Goal: Transaction & Acquisition: Purchase product/service

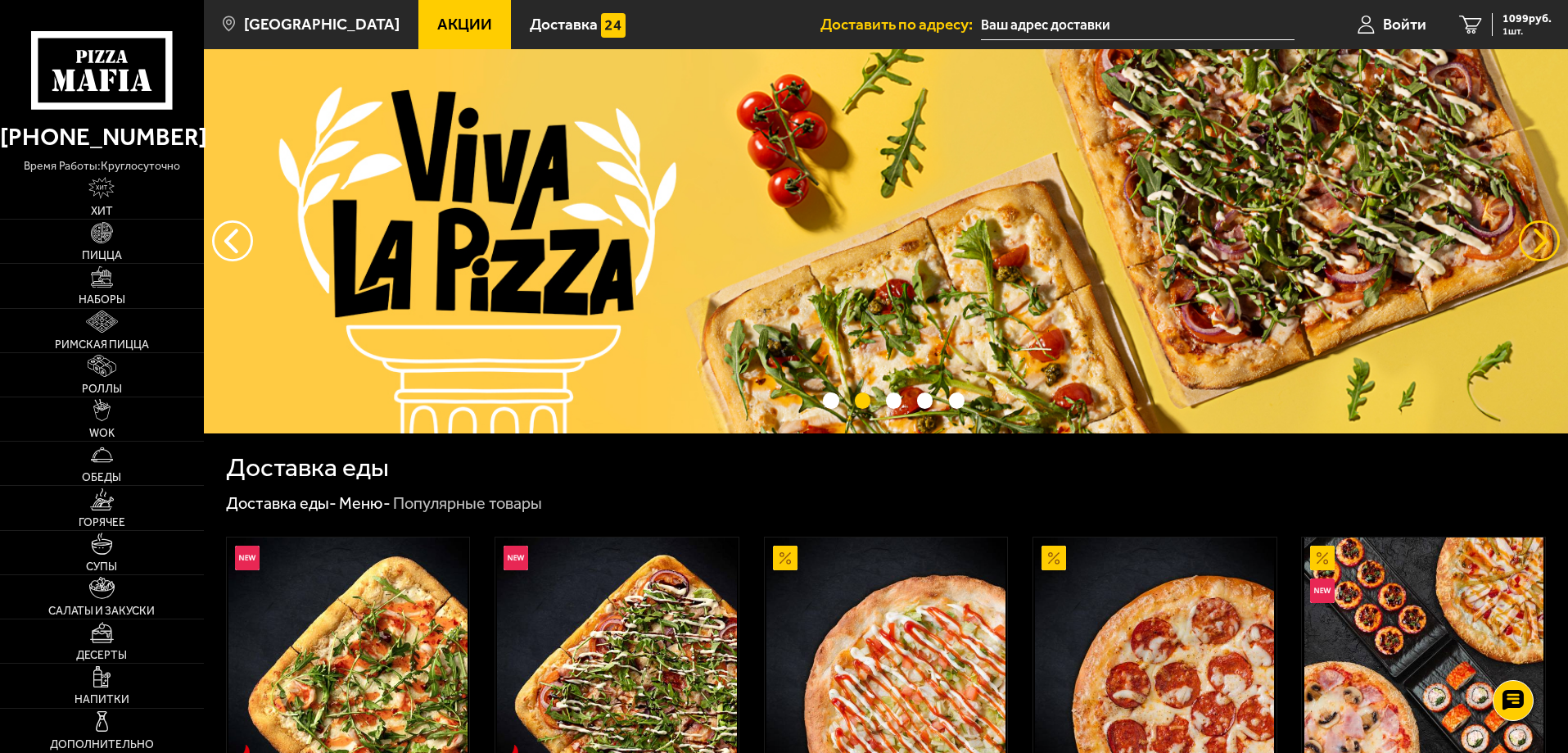
click at [1533, 244] on button "предыдущий" at bounding box center [1540, 241] width 41 height 41
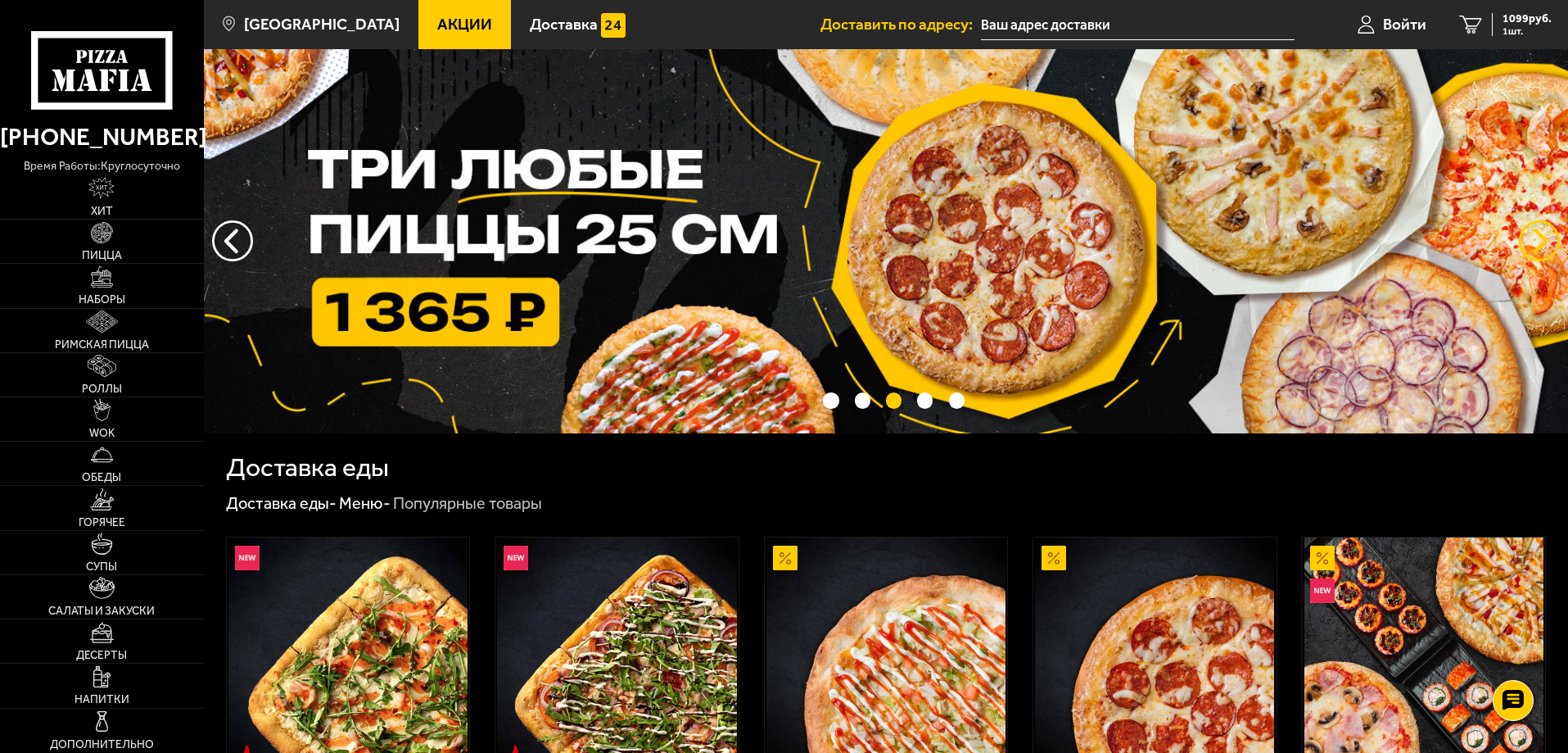
click at [1533, 244] on button "предыдущий" at bounding box center [1540, 241] width 41 height 41
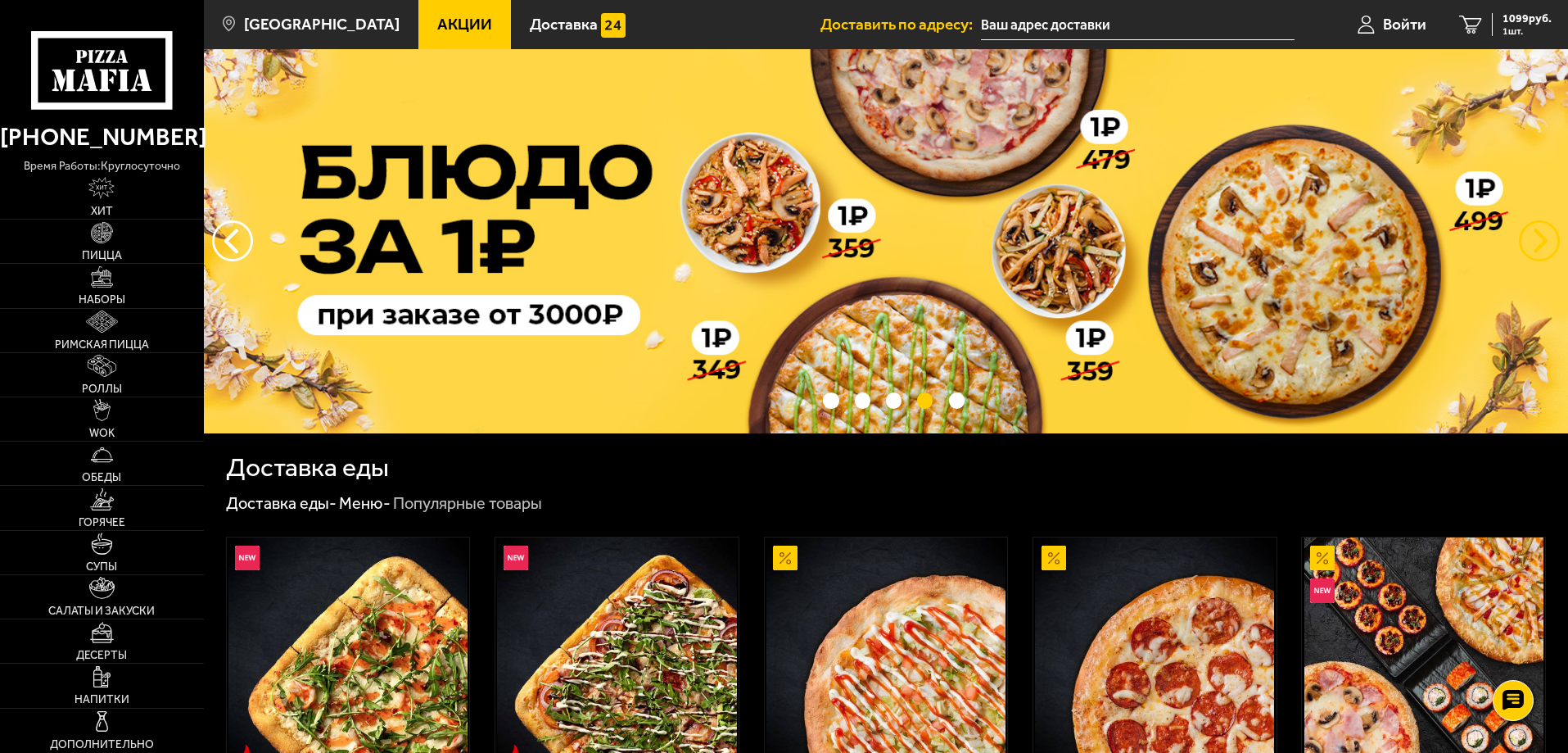
click at [1533, 244] on button "предыдущий" at bounding box center [1540, 241] width 41 height 41
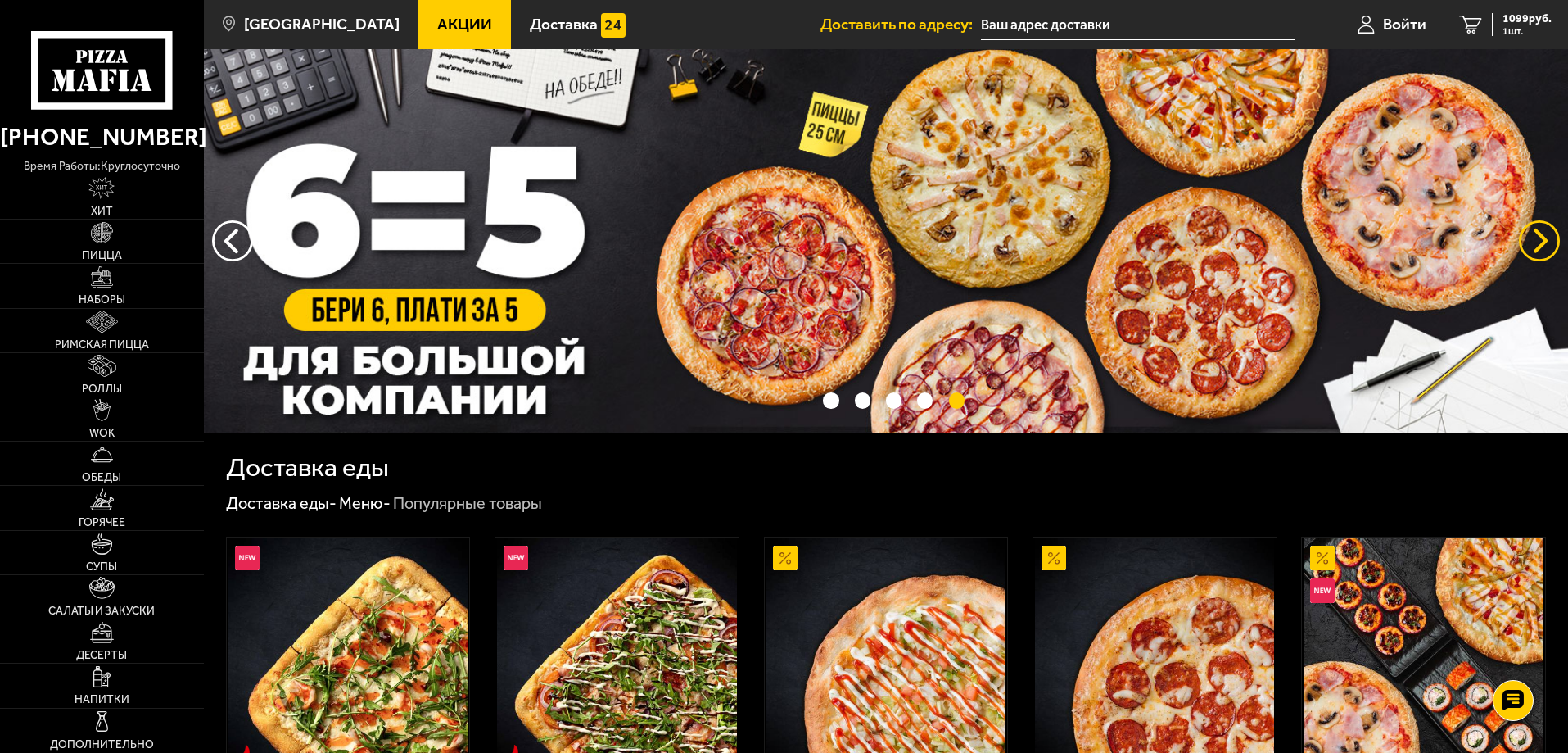
click at [1533, 244] on button "предыдущий" at bounding box center [1540, 241] width 41 height 41
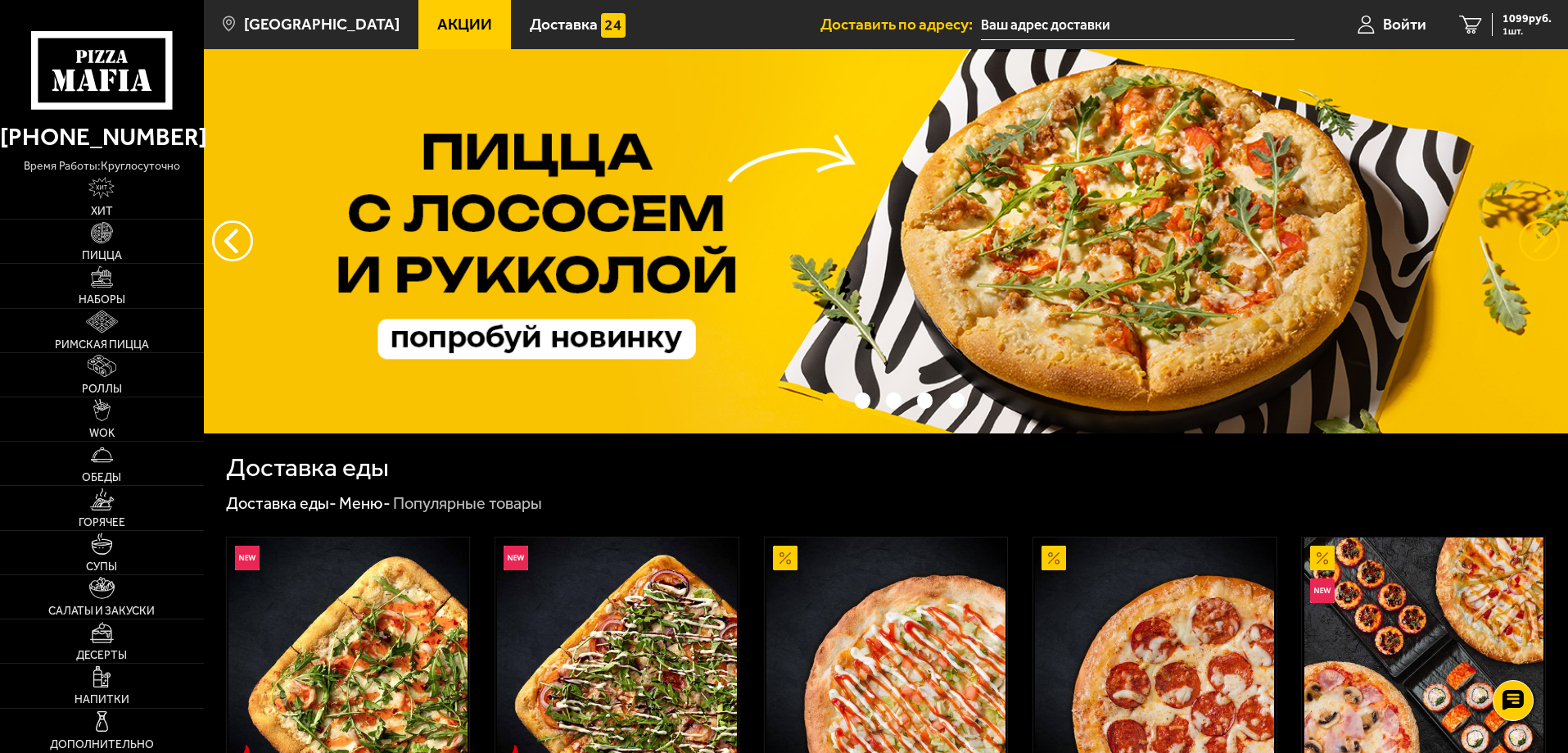
click at [1533, 244] on button "предыдущий" at bounding box center [1540, 241] width 41 height 41
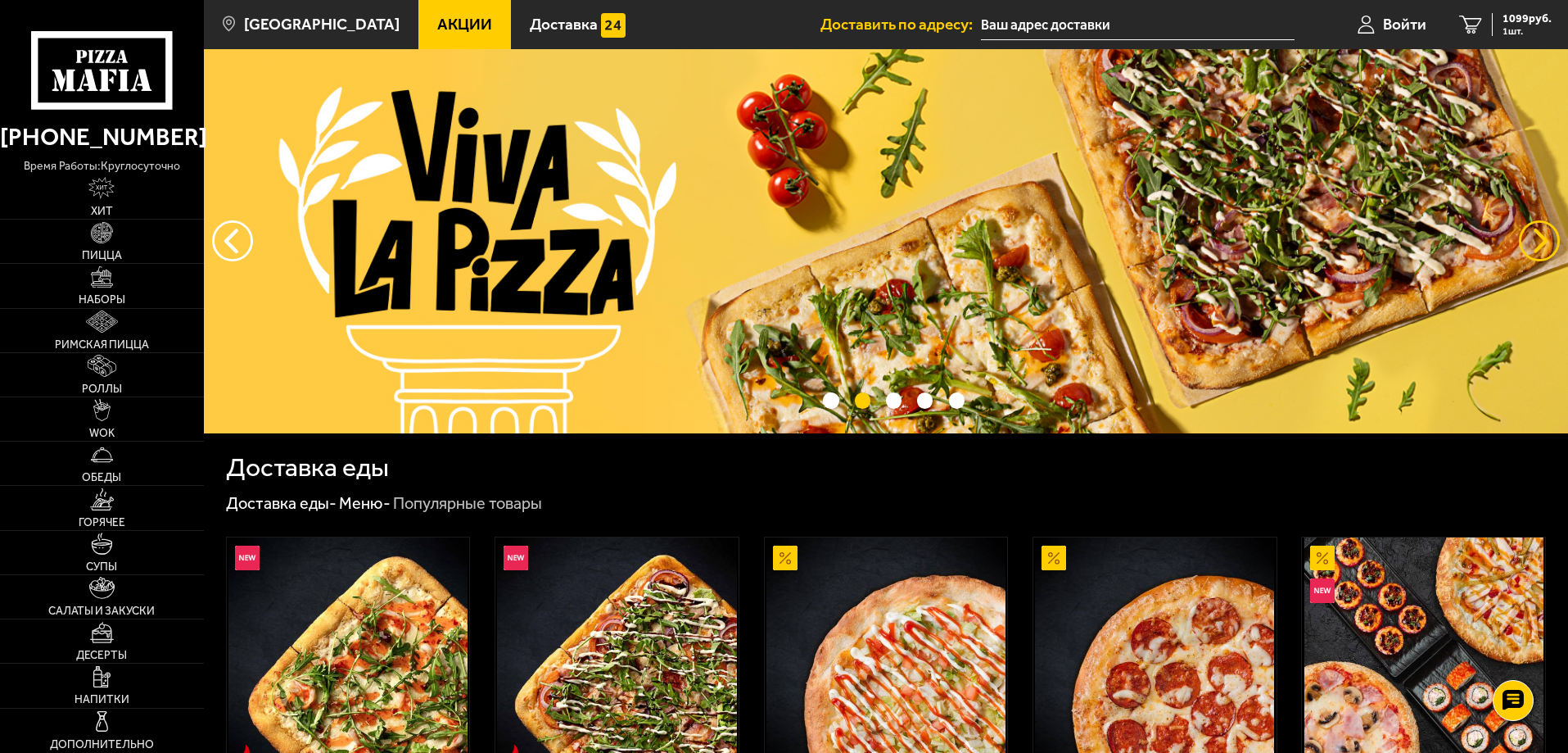
click at [1533, 244] on button "предыдущий" at bounding box center [1540, 241] width 41 height 41
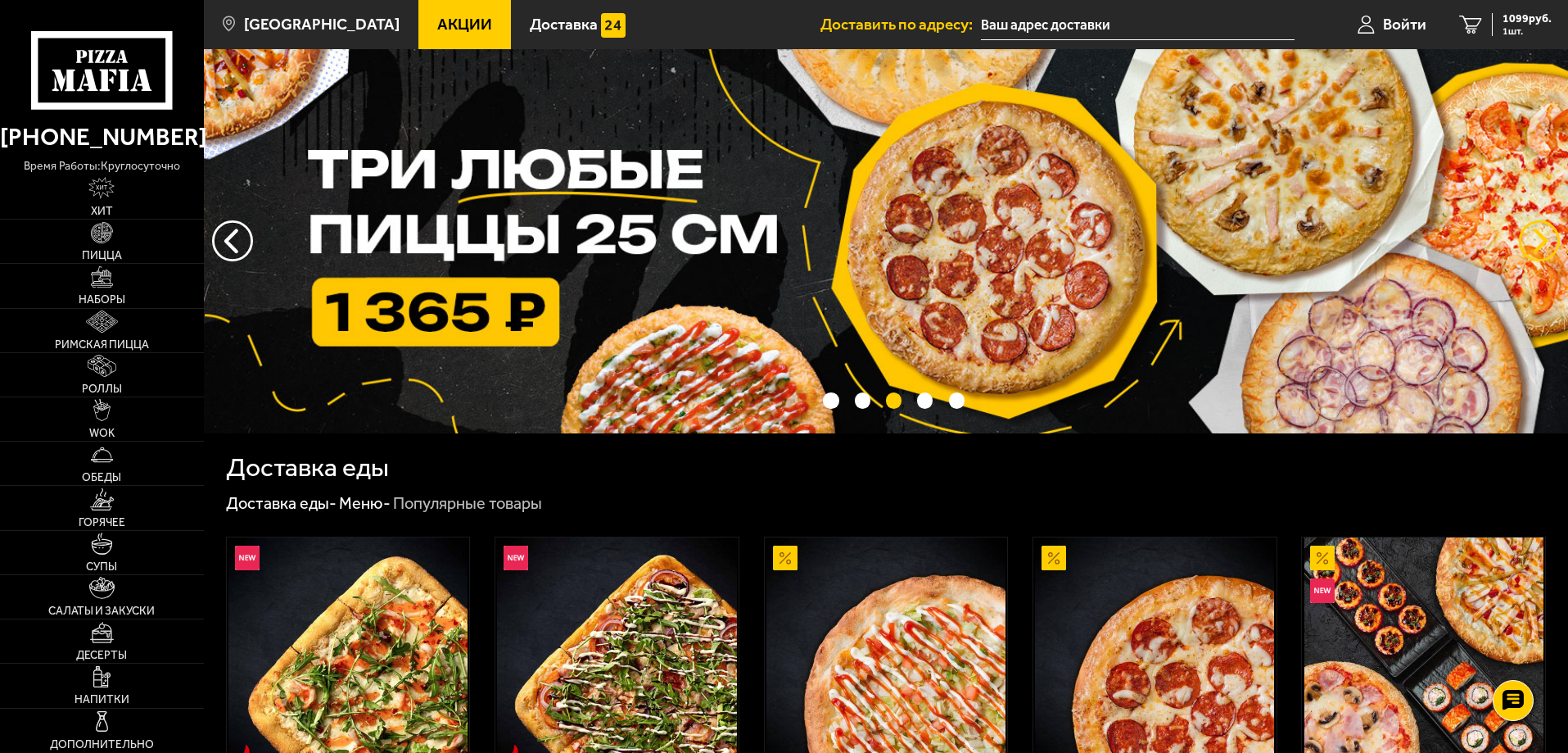
click at [1533, 244] on button "предыдущий" at bounding box center [1540, 241] width 41 height 41
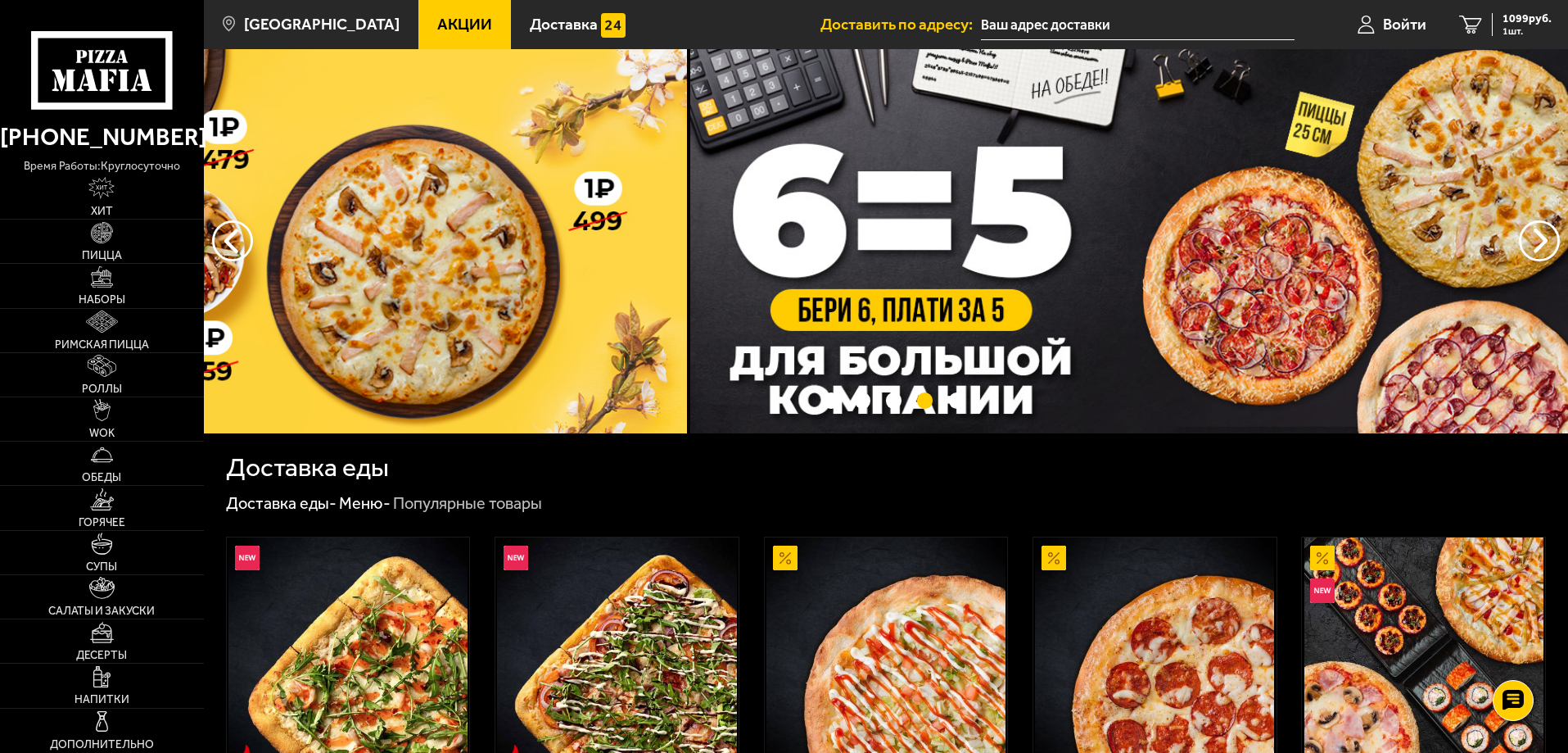
drag, startPoint x: 291, startPoint y: 316, endPoint x: 282, endPoint y: 316, distance: 9.0
click at [290, 316] on img at bounding box center [5, 241] width 1365 height 384
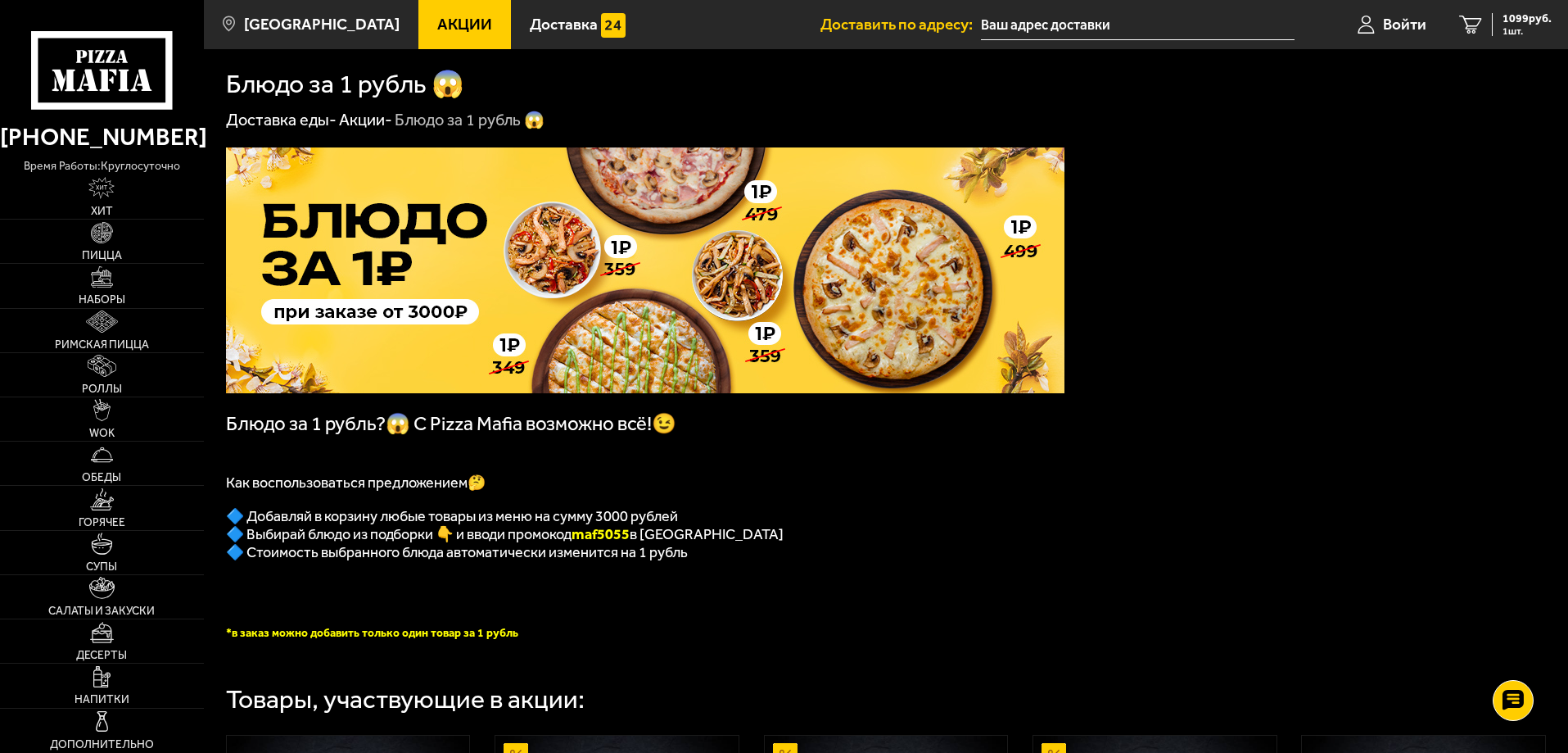
click at [126, 86] on use at bounding box center [123, 80] width 11 height 22
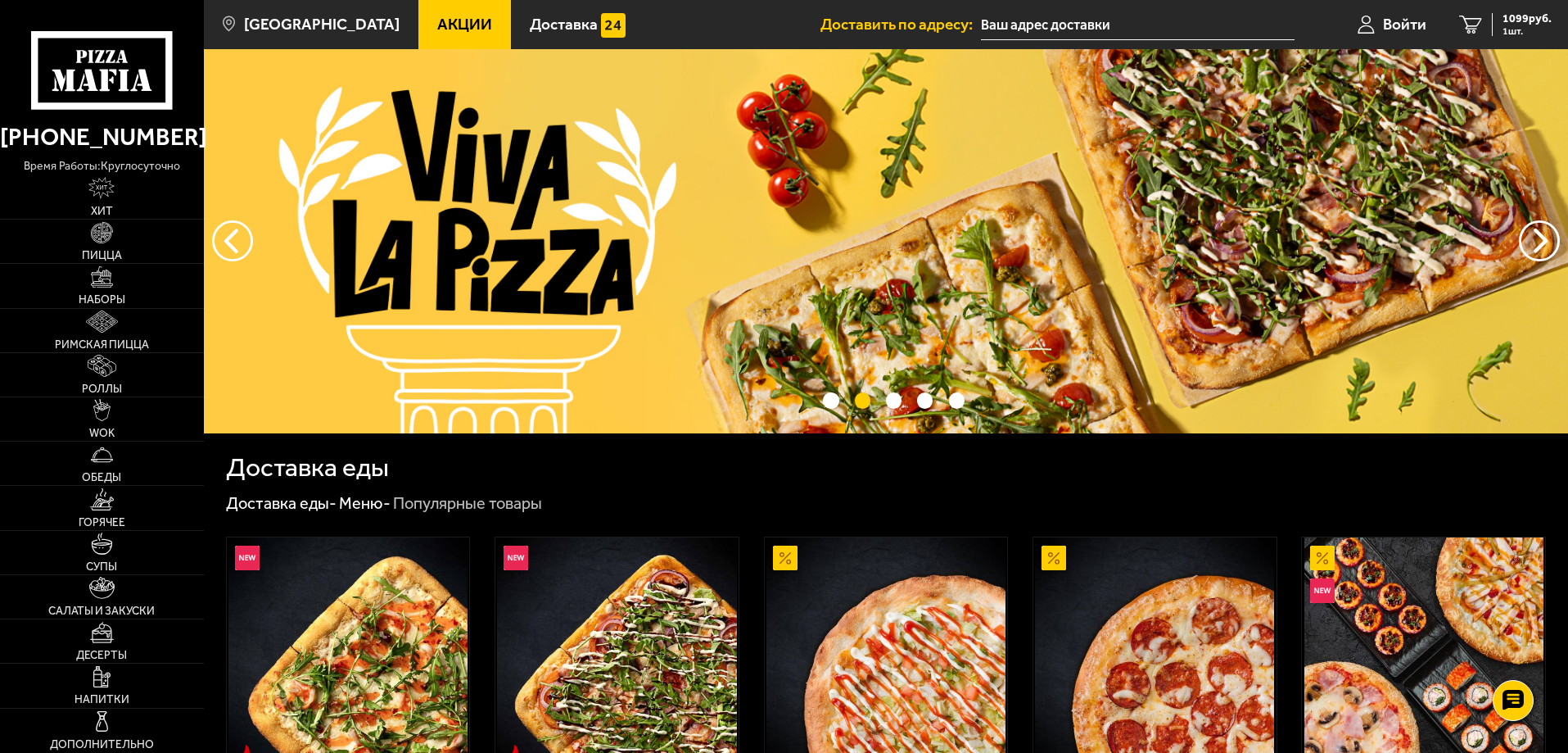
click at [588, 497] on div "Доставка еды - Меню - Популярные товары" at bounding box center [886, 504] width 1320 height 22
click at [588, 496] on div "Доставка еды - Меню - Популярные товары" at bounding box center [886, 504] width 1320 height 22
